Goal: Task Accomplishment & Management: Manage account settings

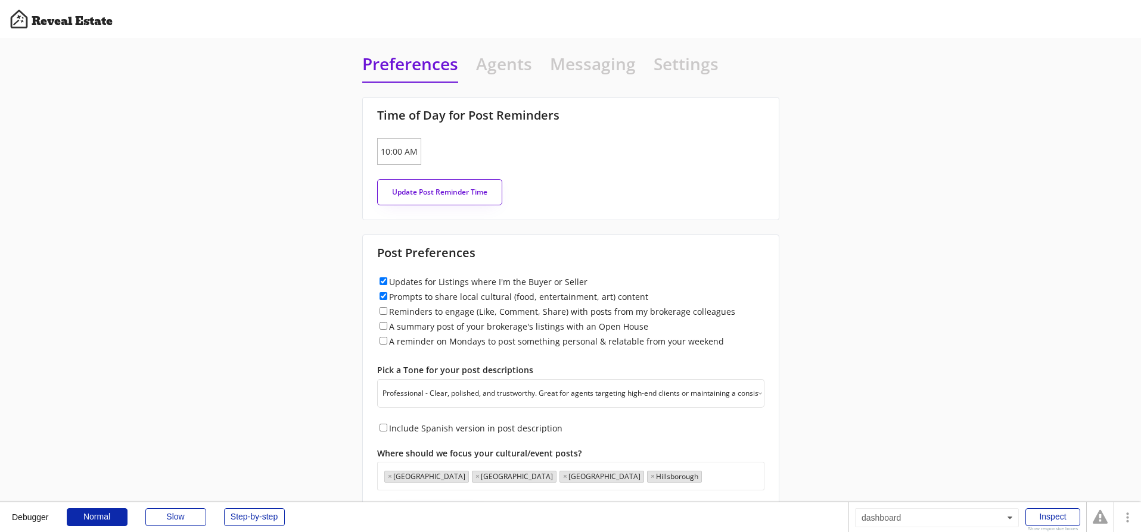
select select ""professional""
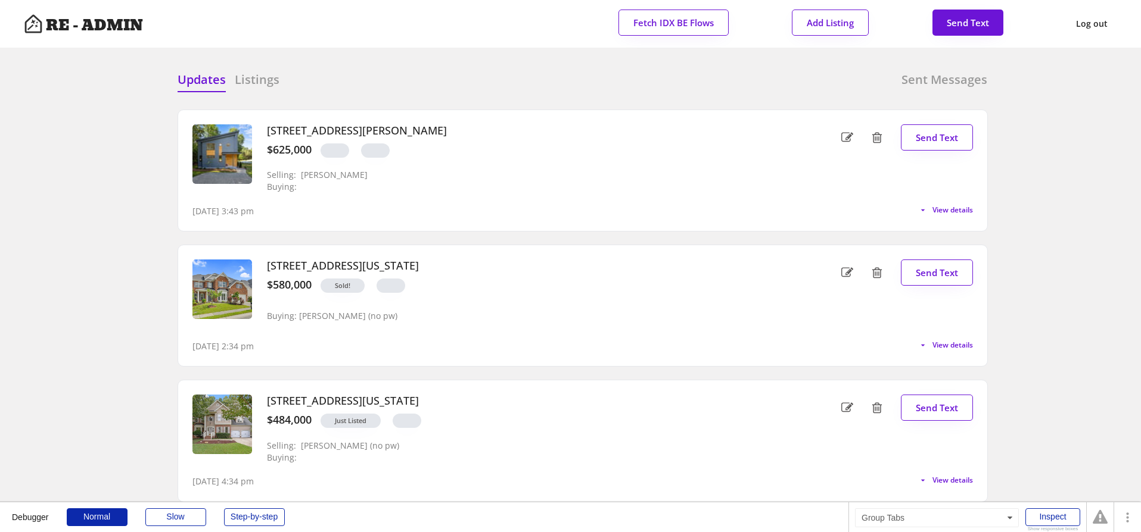
click at [948, 80] on h6 "Sent Messages" at bounding box center [944, 79] width 86 height 17
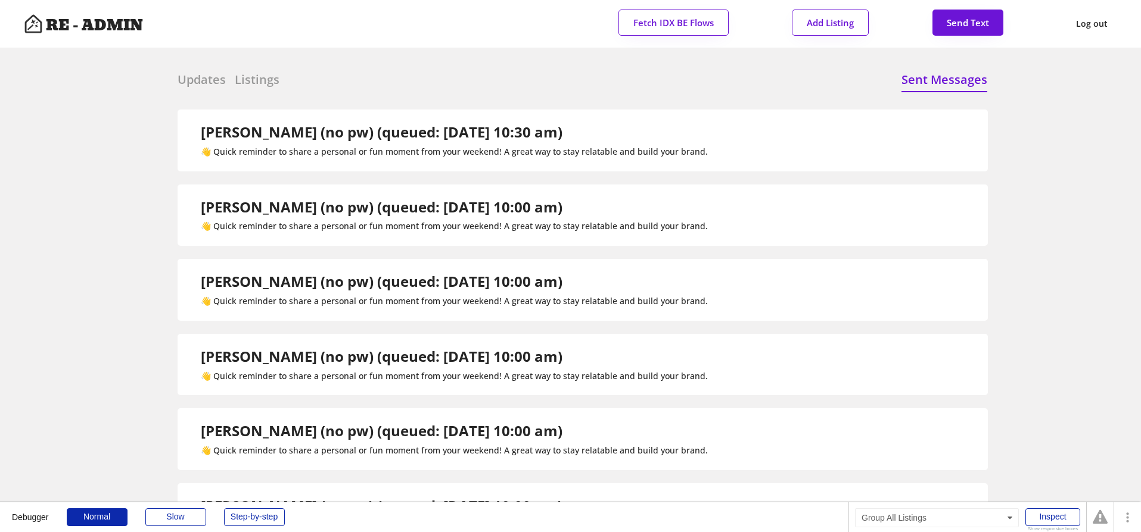
click at [194, 76] on h6 "Updates" at bounding box center [201, 79] width 48 height 17
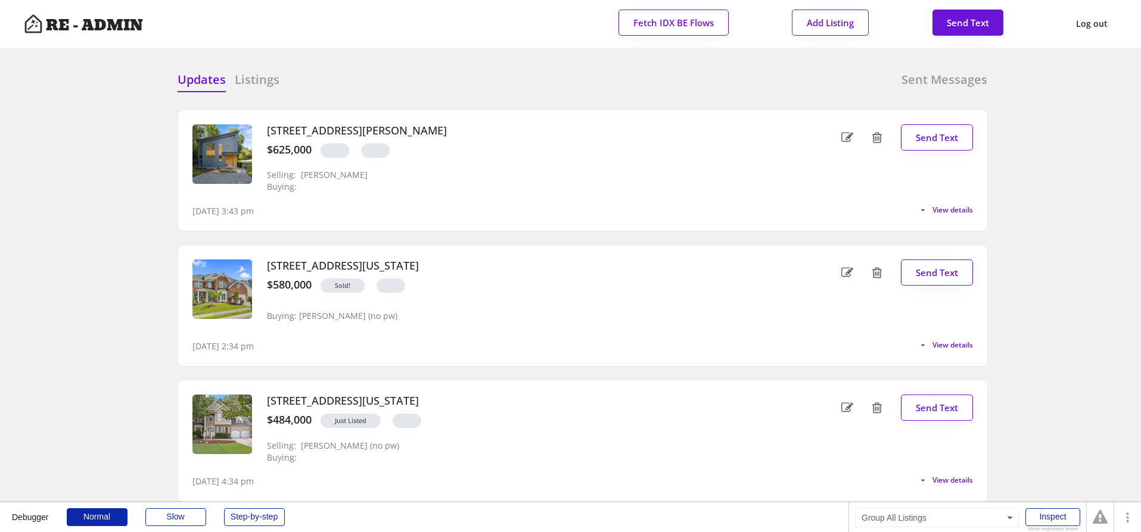
click at [945, 211] on span "View details" at bounding box center [950, 210] width 45 height 7
select select ""professional""
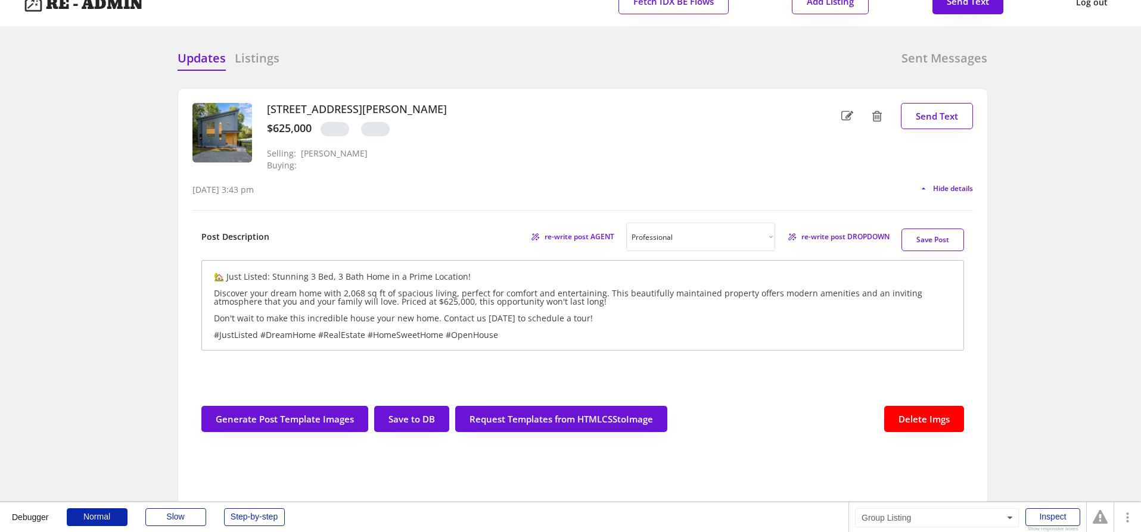
scroll to position [10, 0]
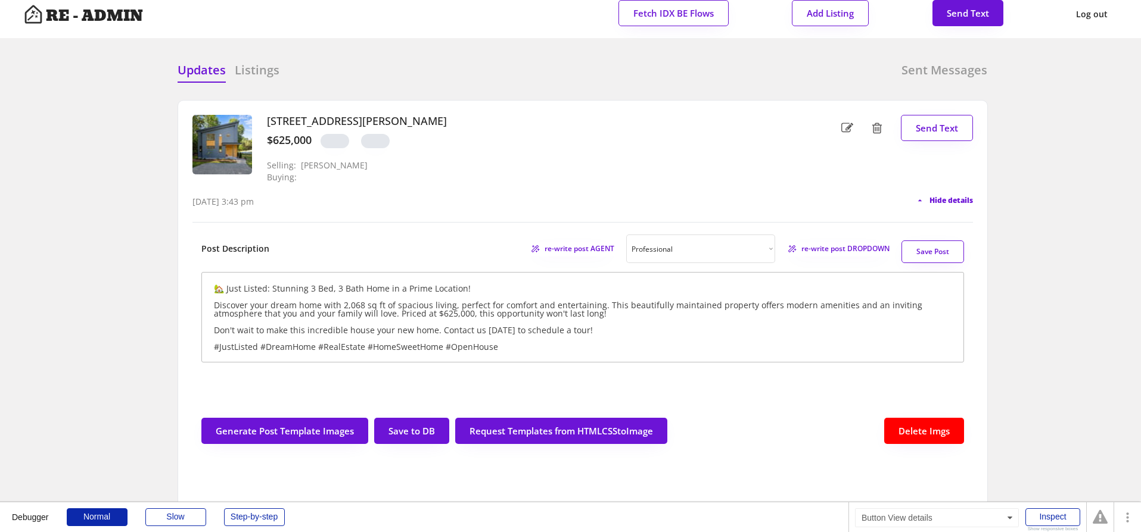
click at [945, 197] on span "Hide details" at bounding box center [950, 200] width 43 height 7
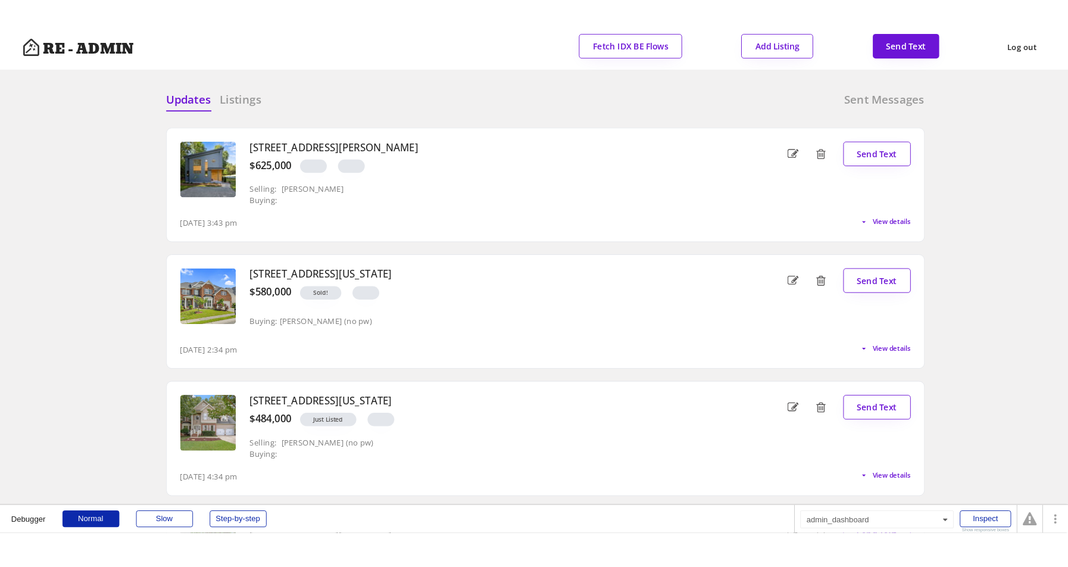
scroll to position [0, 0]
